Goal: Complete application form

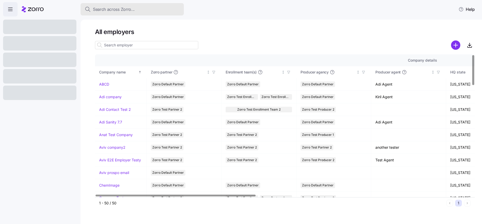
click at [128, 9] on span "Search across Zorro..." at bounding box center [114, 9] width 42 height 6
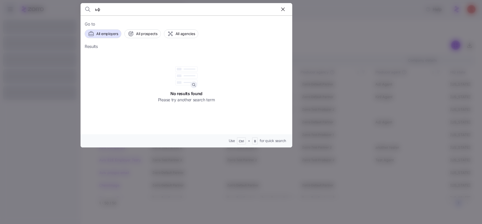
type input "ь"
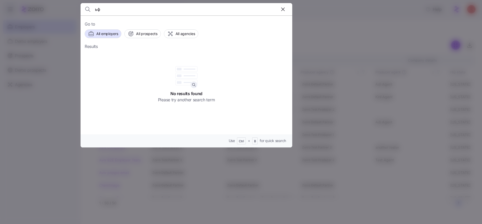
type input "ь"
click at [131, 9] on input "Вщк" at bounding box center [161, 9] width 132 height 12
click at [110, 10] on input "Вщк" at bounding box center [161, 9] width 132 height 12
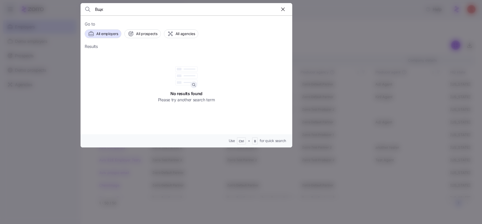
click at [110, 10] on input "Вщк" at bounding box center [161, 9] width 132 height 12
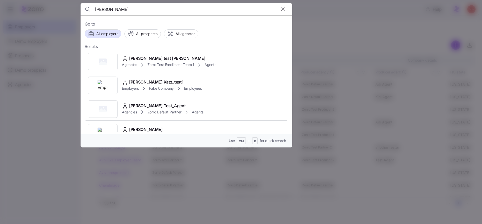
click at [141, 9] on input "Dori" at bounding box center [161, 9] width 132 height 12
type input "D"
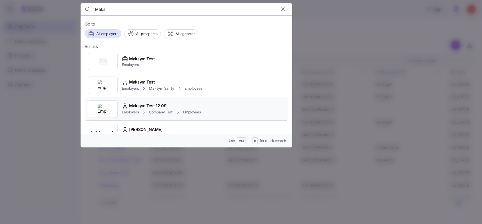
type input "Maks"
click at [173, 99] on div "Maksym Test 12.09 Employers Company Test Employees" at bounding box center [186, 109] width 203 height 24
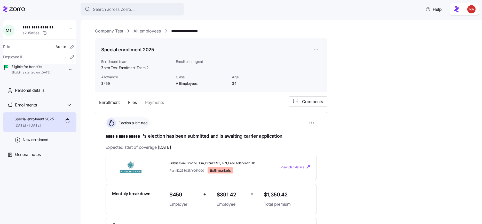
scroll to position [135, 0]
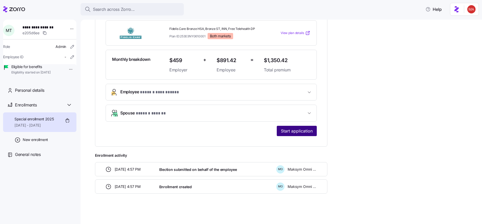
click at [292, 132] on span "Start application" at bounding box center [297, 131] width 32 height 6
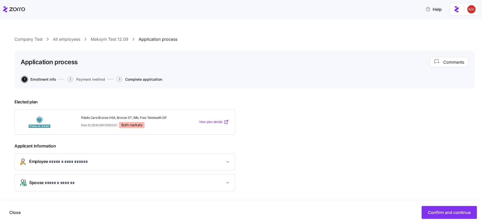
click at [147, 80] on span "Complete application" at bounding box center [143, 80] width 37 height 4
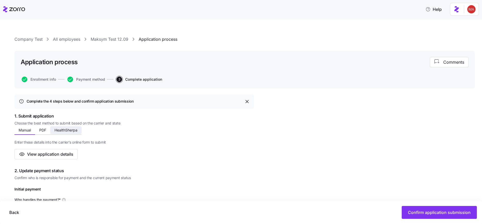
click at [70, 127] on button "HealthSherpa" at bounding box center [65, 131] width 31 height 8
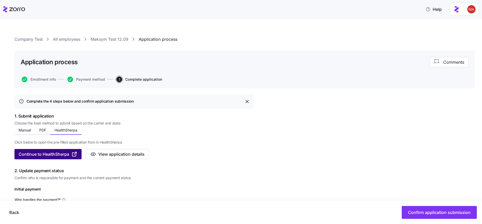
click at [62, 154] on span "Continue to HealthSherpa" at bounding box center [44, 154] width 51 height 6
